Goal: Check status: Check status

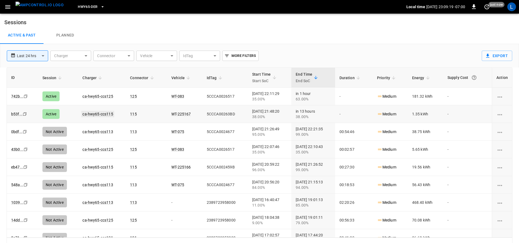
click at [93, 115] on link "ca-hwy65-ccs115" at bounding box center [97, 114] width 33 height 7
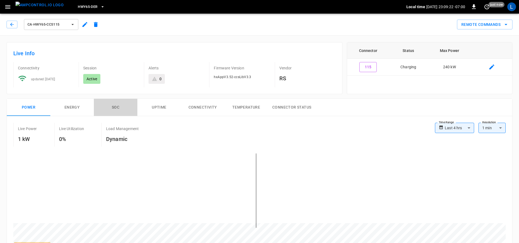
click at [114, 106] on button "SOC" at bounding box center [115, 107] width 43 height 17
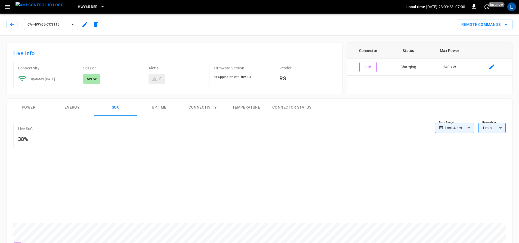
click at [28, 105] on button "Power" at bounding box center [28, 107] width 43 height 17
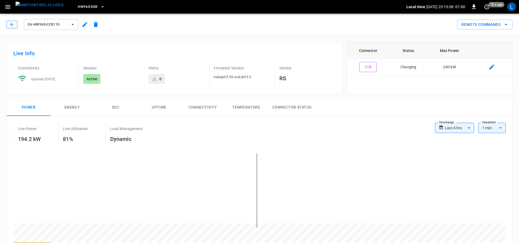
click at [14, 24] on icon "button" at bounding box center [12, 25] width 4 height 4
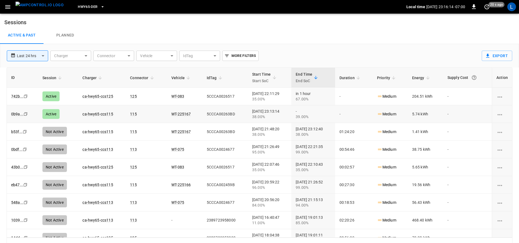
click at [98, 118] on td "ca-hwy65-ccs115" at bounding box center [102, 114] width 48 height 18
click at [102, 111] on link "ca-hwy65-ccs115" at bounding box center [97, 114] width 33 height 7
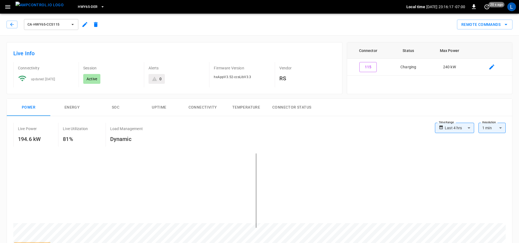
click at [115, 105] on button "SOC" at bounding box center [115, 107] width 43 height 17
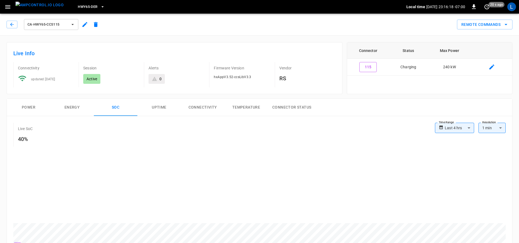
click at [26, 105] on button "Power" at bounding box center [28, 107] width 43 height 17
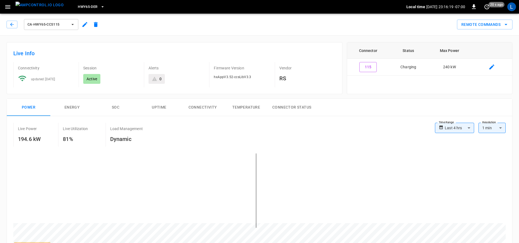
click at [12, 24] on icon "button" at bounding box center [11, 24] width 5 height 5
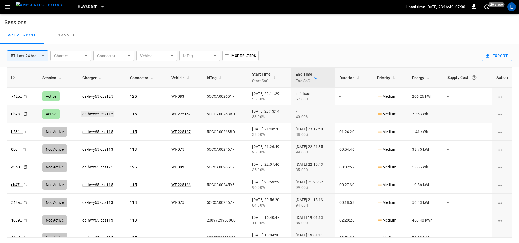
click at [103, 113] on link "ca-hwy65-ccs115" at bounding box center [97, 114] width 33 height 7
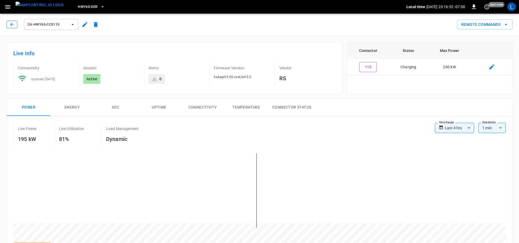
click at [9, 28] on button "button" at bounding box center [12, 25] width 11 height 8
